Goal: Navigation & Orientation: Find specific page/section

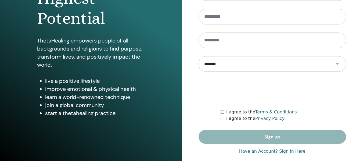
scroll to position [97, 0]
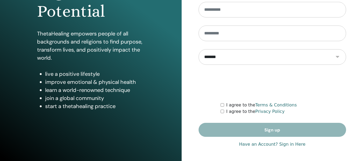
click at [288, 144] on link "Have an Account? Sign in Here" at bounding box center [272, 144] width 66 height 6
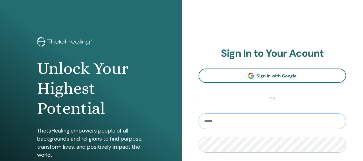
click at [280, 123] on input "email" at bounding box center [273, 121] width 148 height 16
type input "**********"
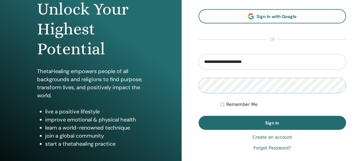
scroll to position [61, 0]
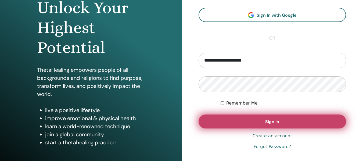
click at [284, 122] on button "Sign In" at bounding box center [273, 121] width 148 height 14
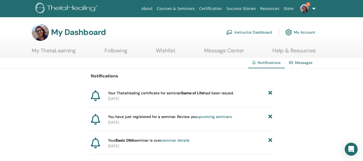
click at [305, 8] on img at bounding box center [304, 8] width 9 height 9
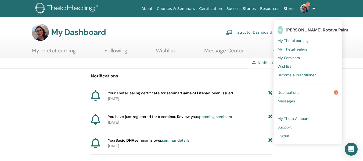
click at [335, 91] on span "1" at bounding box center [336, 92] width 4 height 4
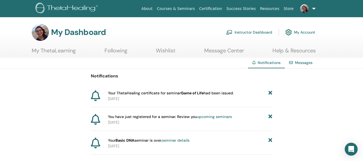
click at [64, 52] on link "My ThetaLearning" at bounding box center [54, 52] width 44 height 10
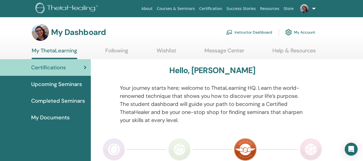
click at [77, 98] on span "Completed Seminars" at bounding box center [58, 101] width 54 height 8
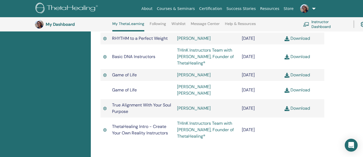
scroll to position [352, 0]
